Goal: Task Accomplishment & Management: Use online tool/utility

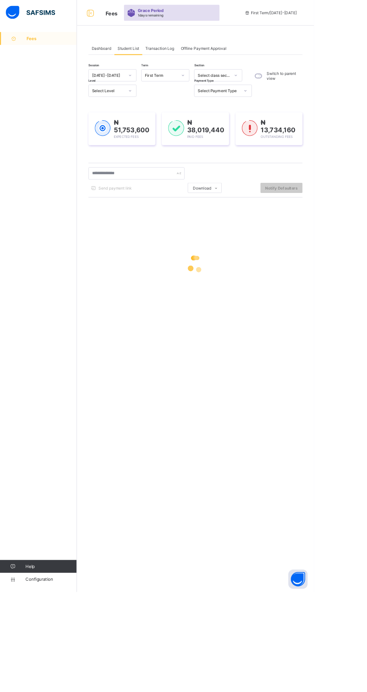
click at [10, 325] on div "Fees Help Configuration" at bounding box center [45, 361] width 90 height 662
click at [151, 202] on input "text" at bounding box center [159, 203] width 112 height 14
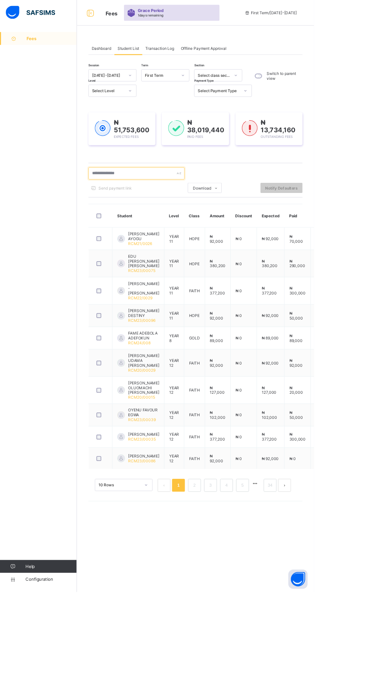
click at [145, 202] on input "text" at bounding box center [159, 203] width 112 height 14
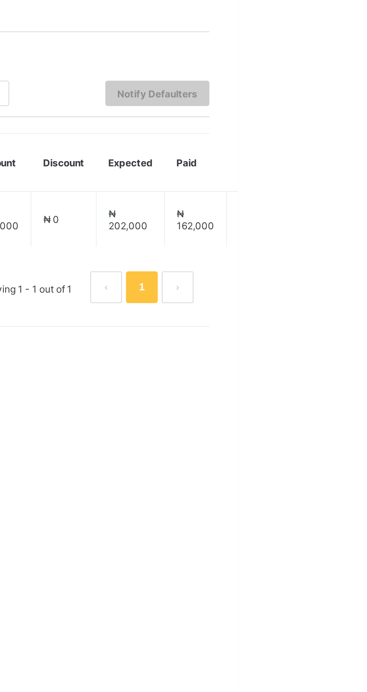
type input "*********"
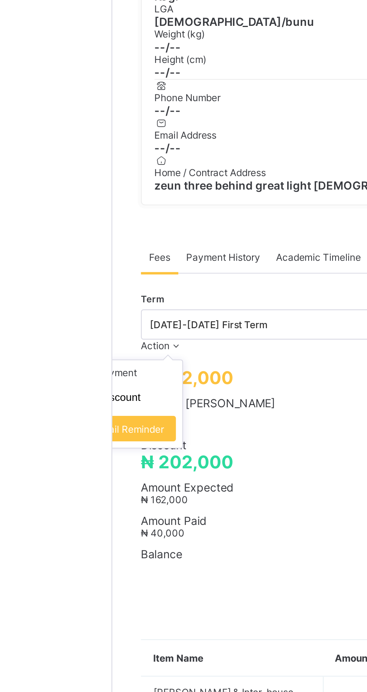
click at [123, 341] on icon at bounding box center [120, 339] width 6 height 6
click at [123, 357] on li "Receive Payment" at bounding box center [91, 352] width 61 height 12
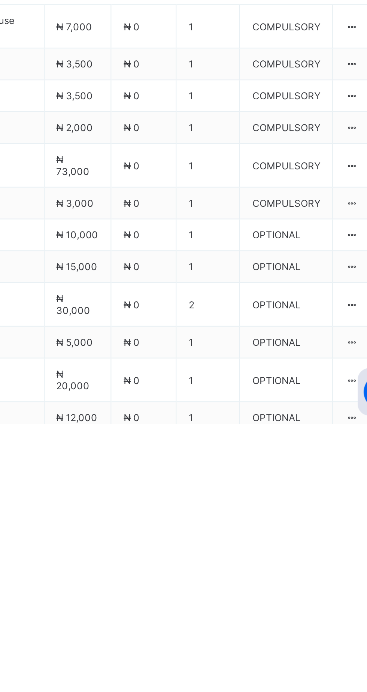
type input "*******"
type input "**********"
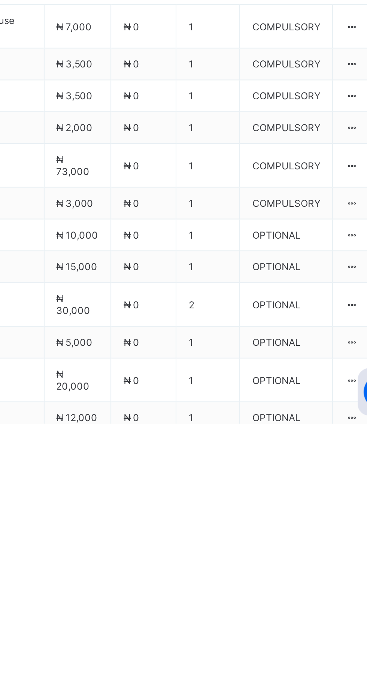
type input "********"
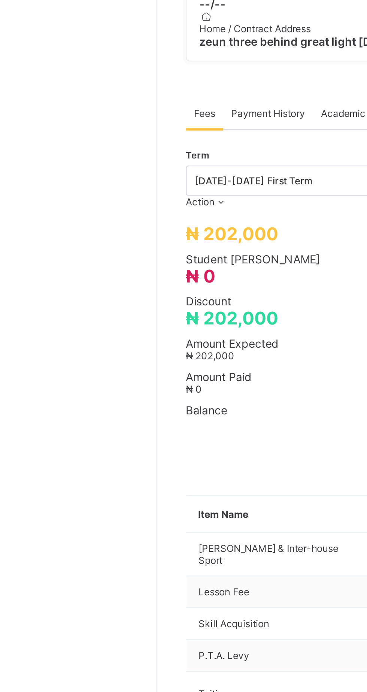
click at [146, 300] on span "Payment History" at bounding box center [142, 297] width 35 height 6
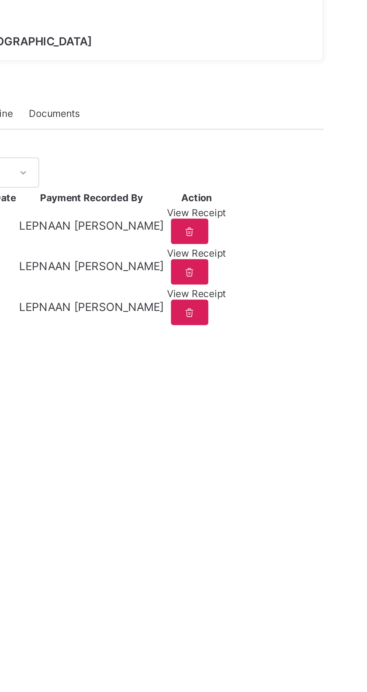
click at [308, 385] on div "View Receipt" at bounding box center [294, 382] width 28 height 6
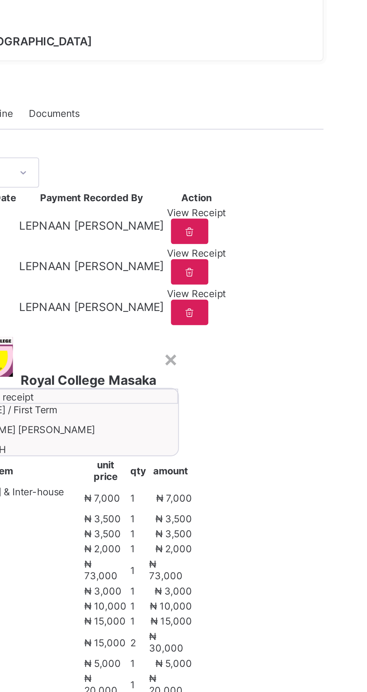
click at [217, 434] on span "Download receipt" at bounding box center [198, 431] width 37 height 6
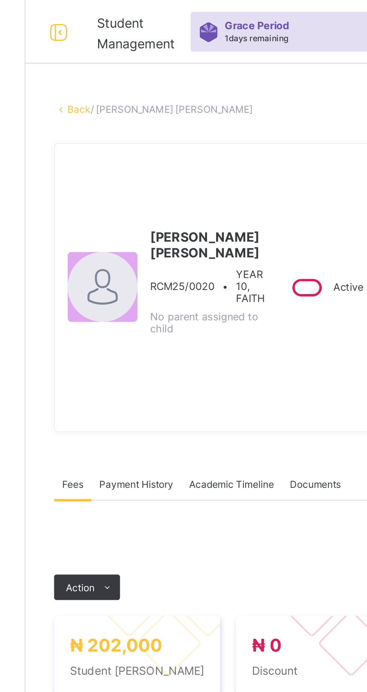
click at [121, 49] on link "Back" at bounding box center [115, 52] width 11 height 6
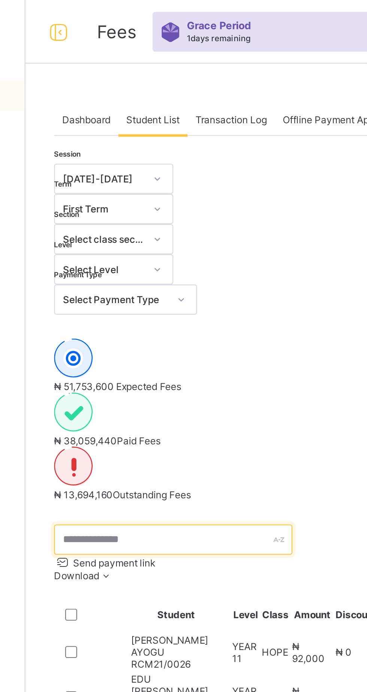
click at [174, 247] on input "text" at bounding box center [159, 254] width 112 height 14
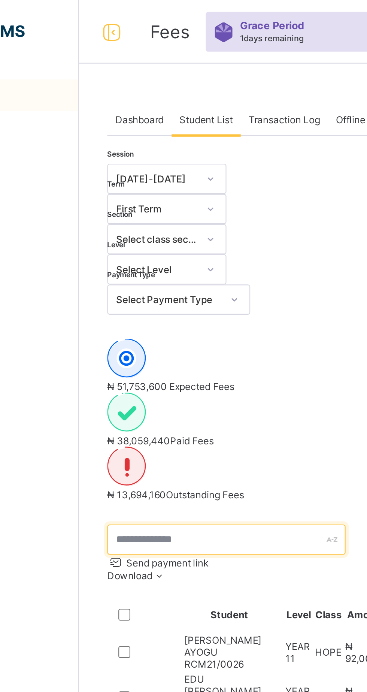
click at [172, 247] on input "text" at bounding box center [159, 254] width 112 height 14
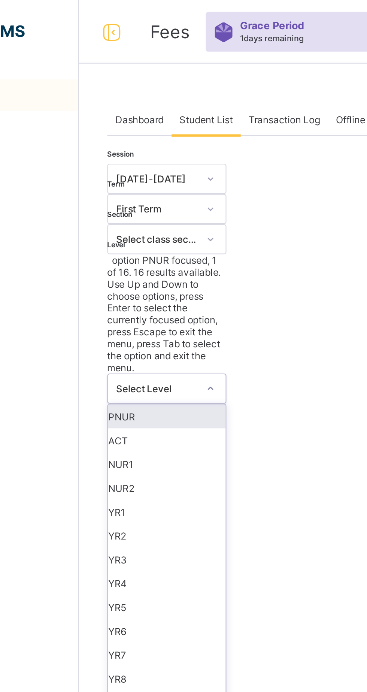
scroll to position [72, 0]
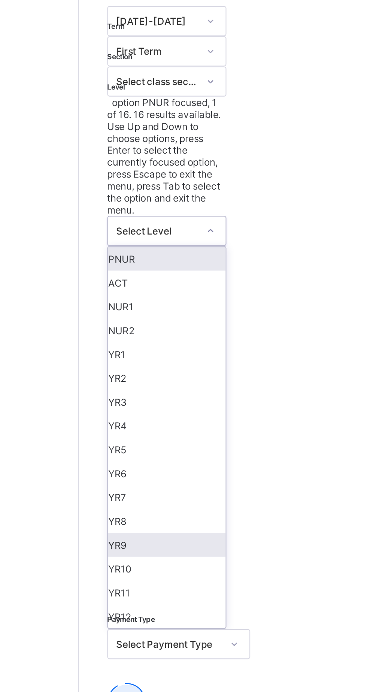
click at [131, 326] on div "YR9" at bounding box center [131, 331] width 55 height 11
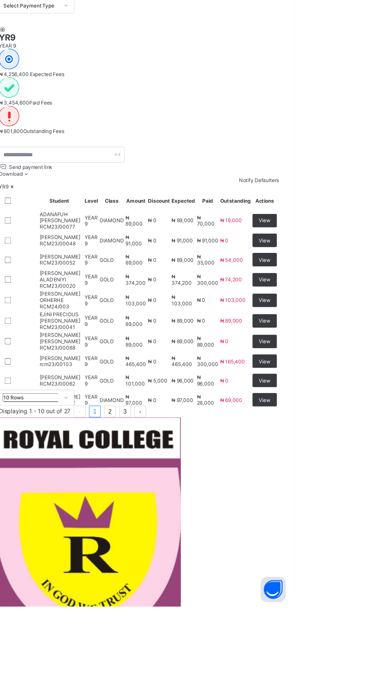
click at [208, 523] on link "2" at bounding box center [203, 518] width 10 height 10
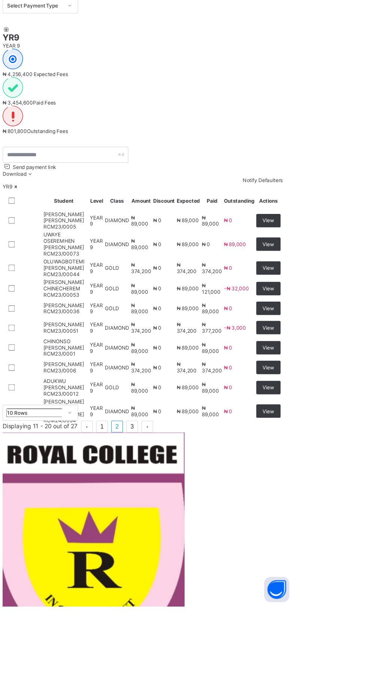
scroll to position [0, 0]
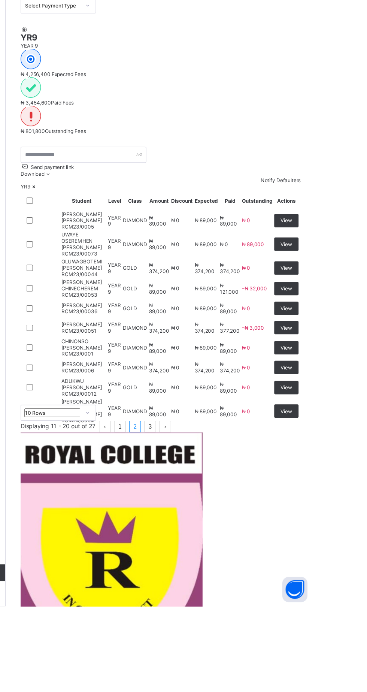
click at [329, 487] on td "₦ 0" at bounding box center [315, 479] width 28 height 16
click at [224, 537] on link "3" at bounding box center [219, 532] width 10 height 10
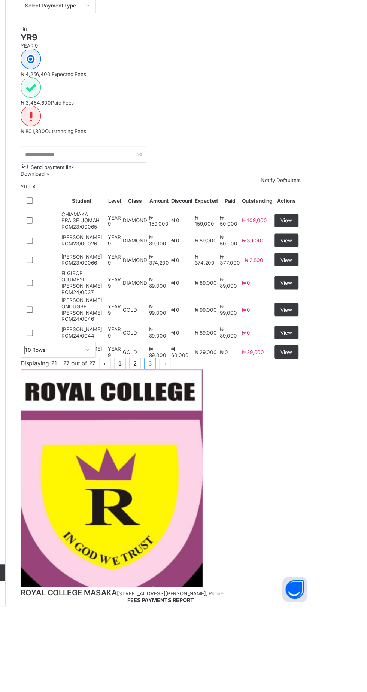
click at [197, 480] on link "1" at bounding box center [192, 476] width 10 height 10
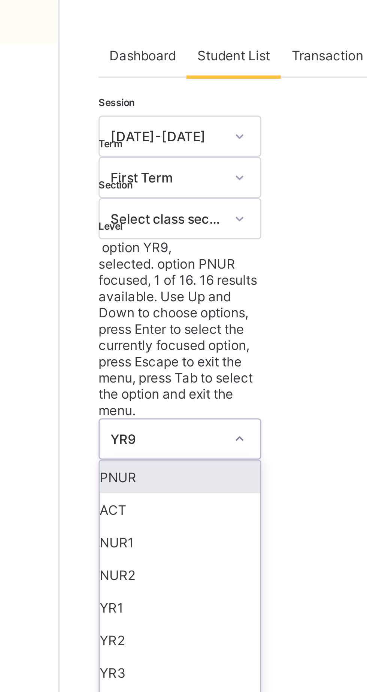
scroll to position [72, 0]
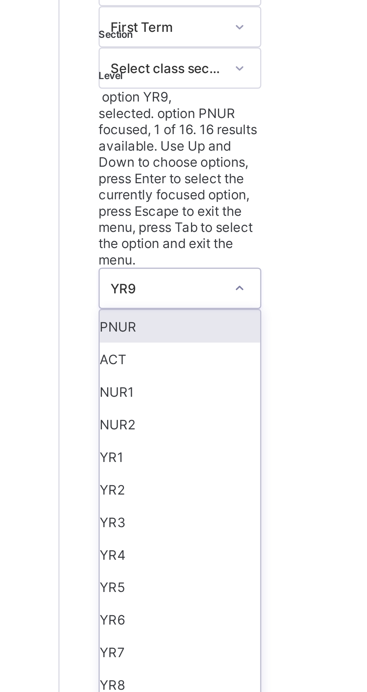
click at [129, 343] on div "YR10" at bounding box center [131, 348] width 55 height 11
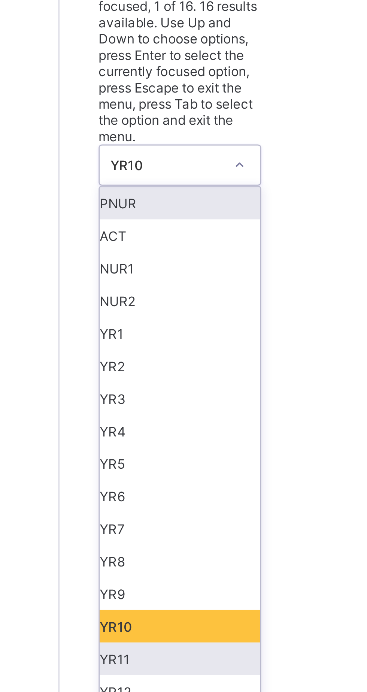
click at [134, 354] on div "YR11" at bounding box center [131, 359] width 55 height 11
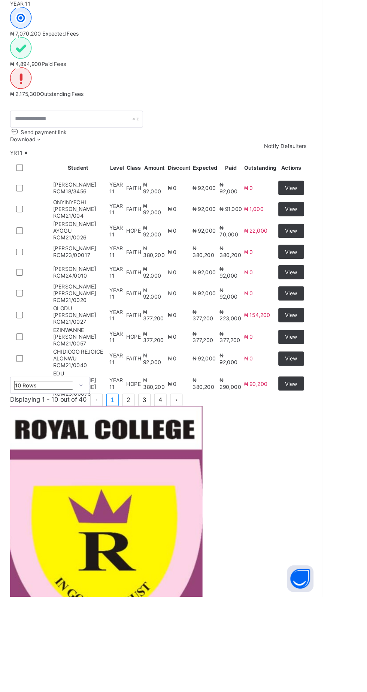
click at [208, 531] on link "2" at bounding box center [204, 526] width 10 height 10
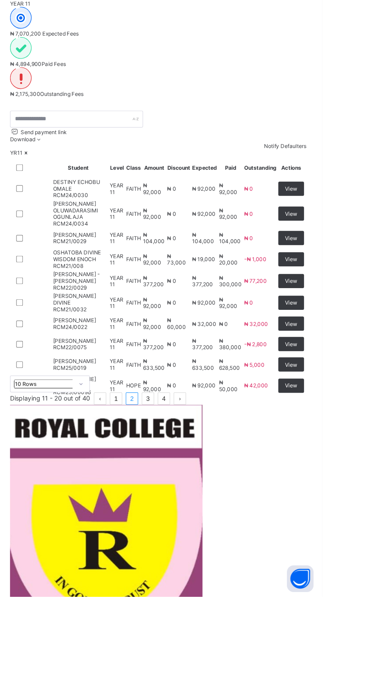
click at [329, 487] on td "-₦ 2,800" at bounding box center [315, 479] width 28 height 16
click at [225, 530] on link "3" at bounding box center [220, 525] width 10 height 10
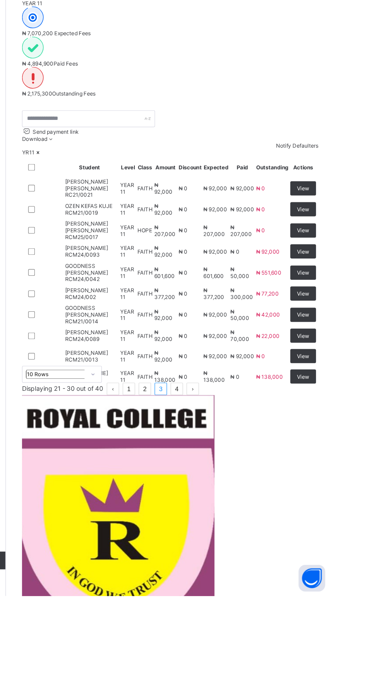
click at [239, 522] on link "4" at bounding box center [234, 517] width 10 height 10
